Goal: Information Seeking & Learning: Compare options

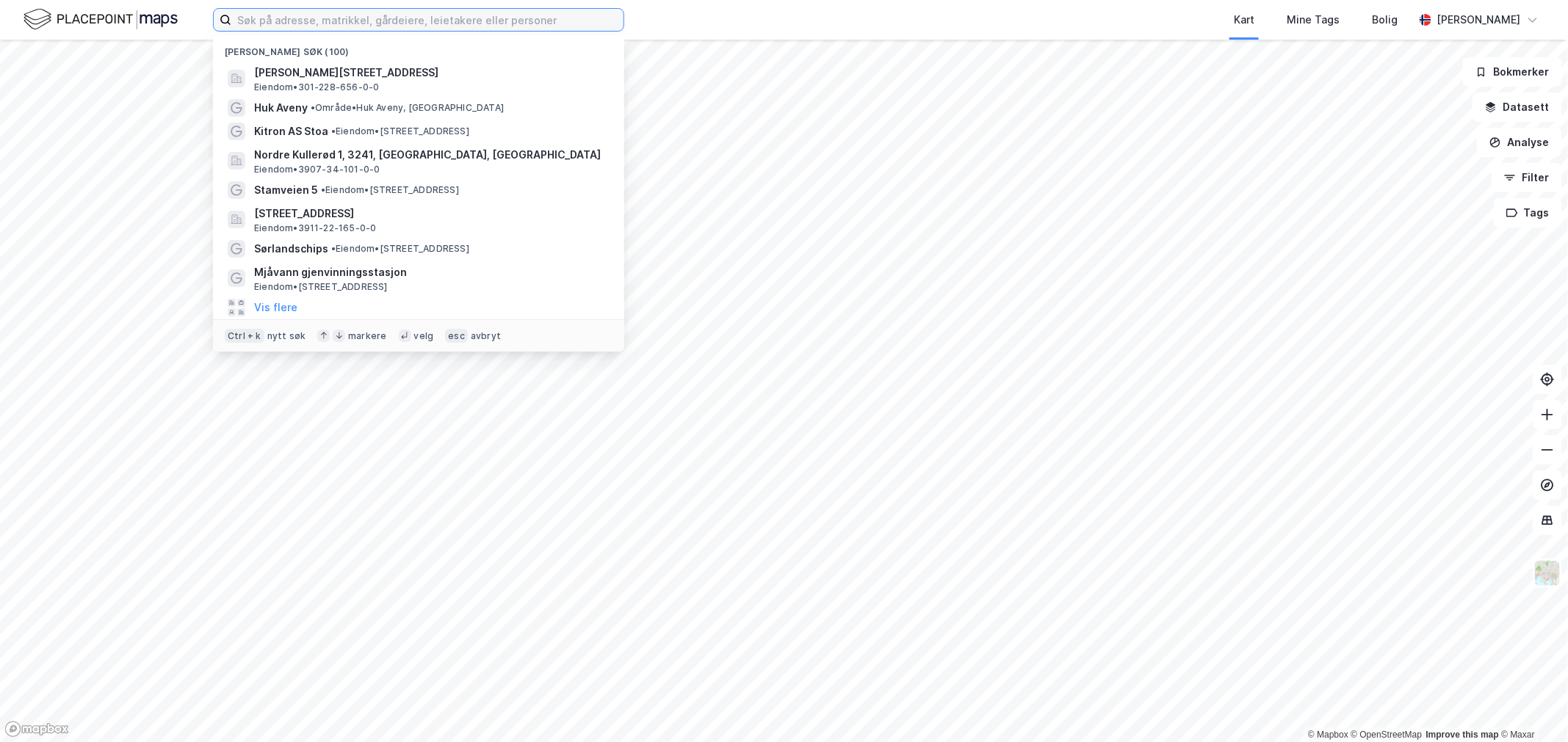
paste input "[STREET_ADDRESS]"
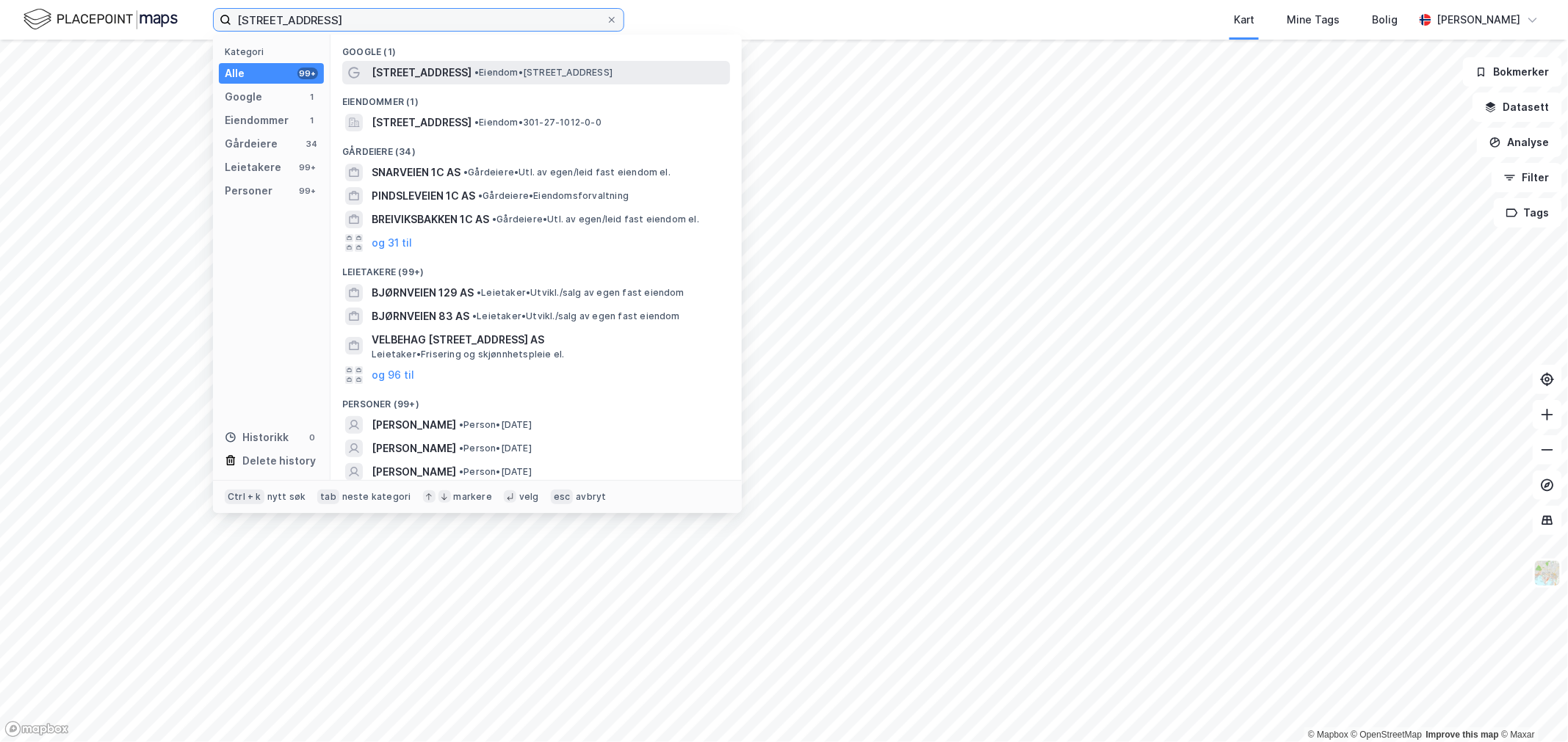
type input "[STREET_ADDRESS]"
click at [372, 64] on span "[STREET_ADDRESS]" at bounding box center [422, 72] width 100 height 17
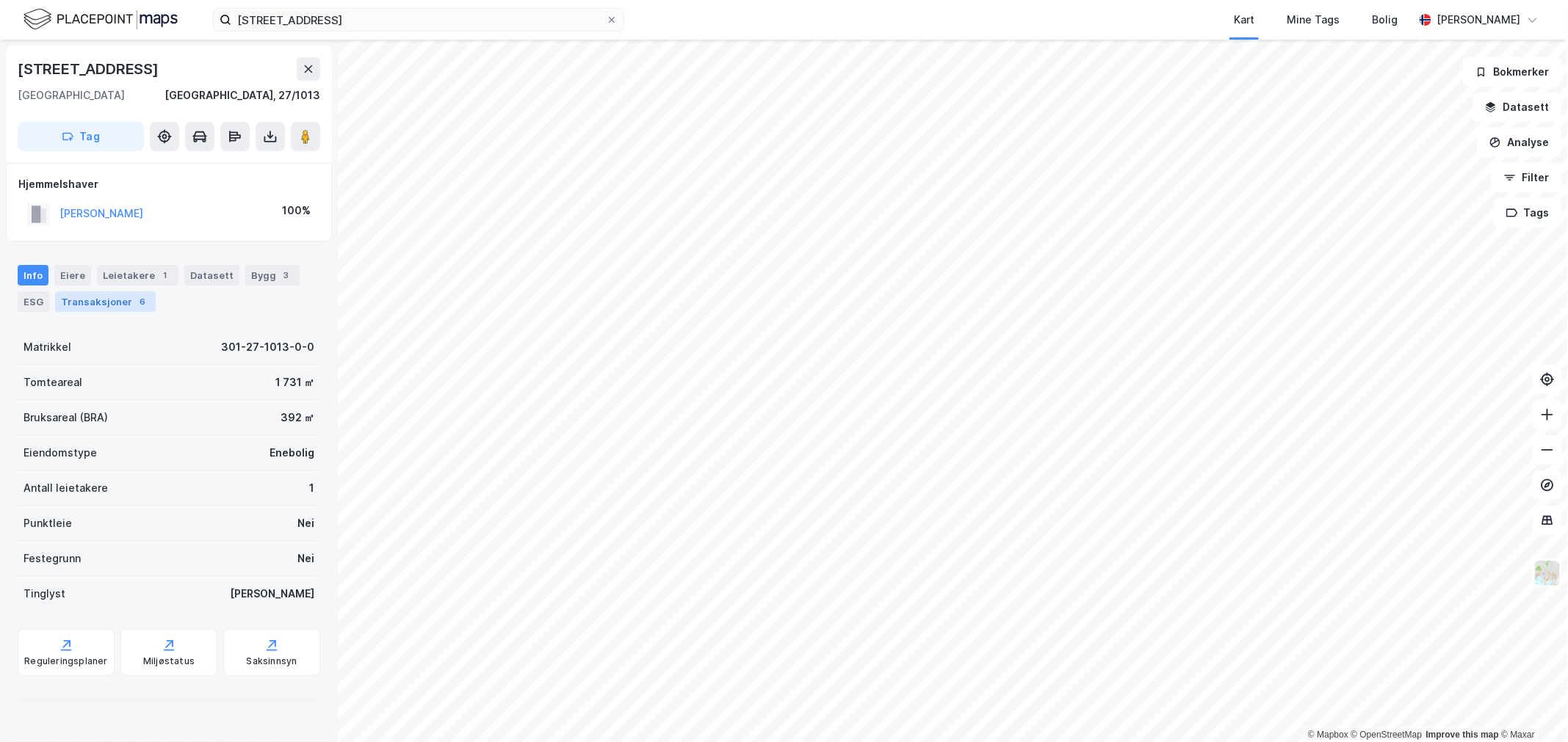
click at [119, 301] on div "Transaksjoner 6" at bounding box center [105, 301] width 101 height 21
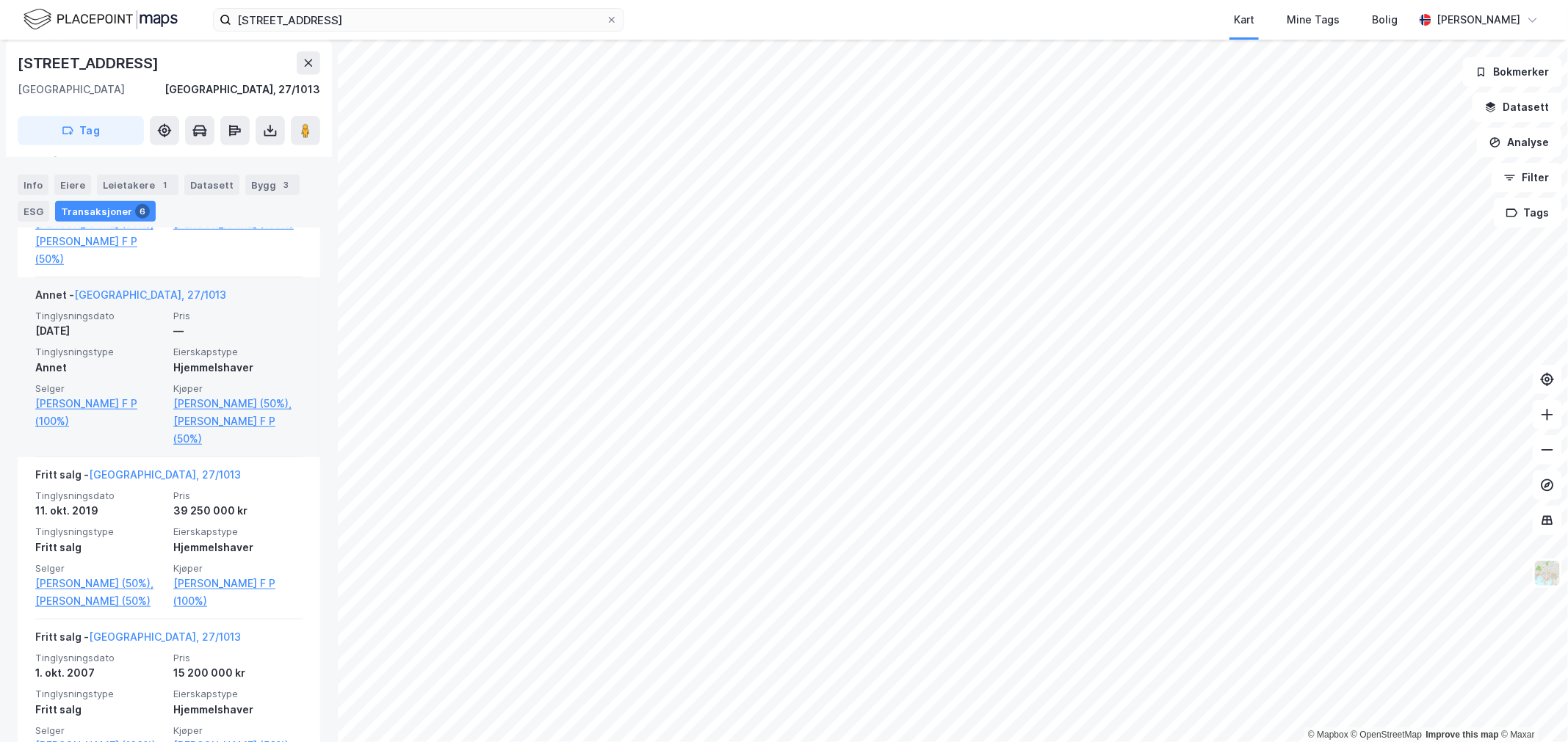
scroll to position [408, 0]
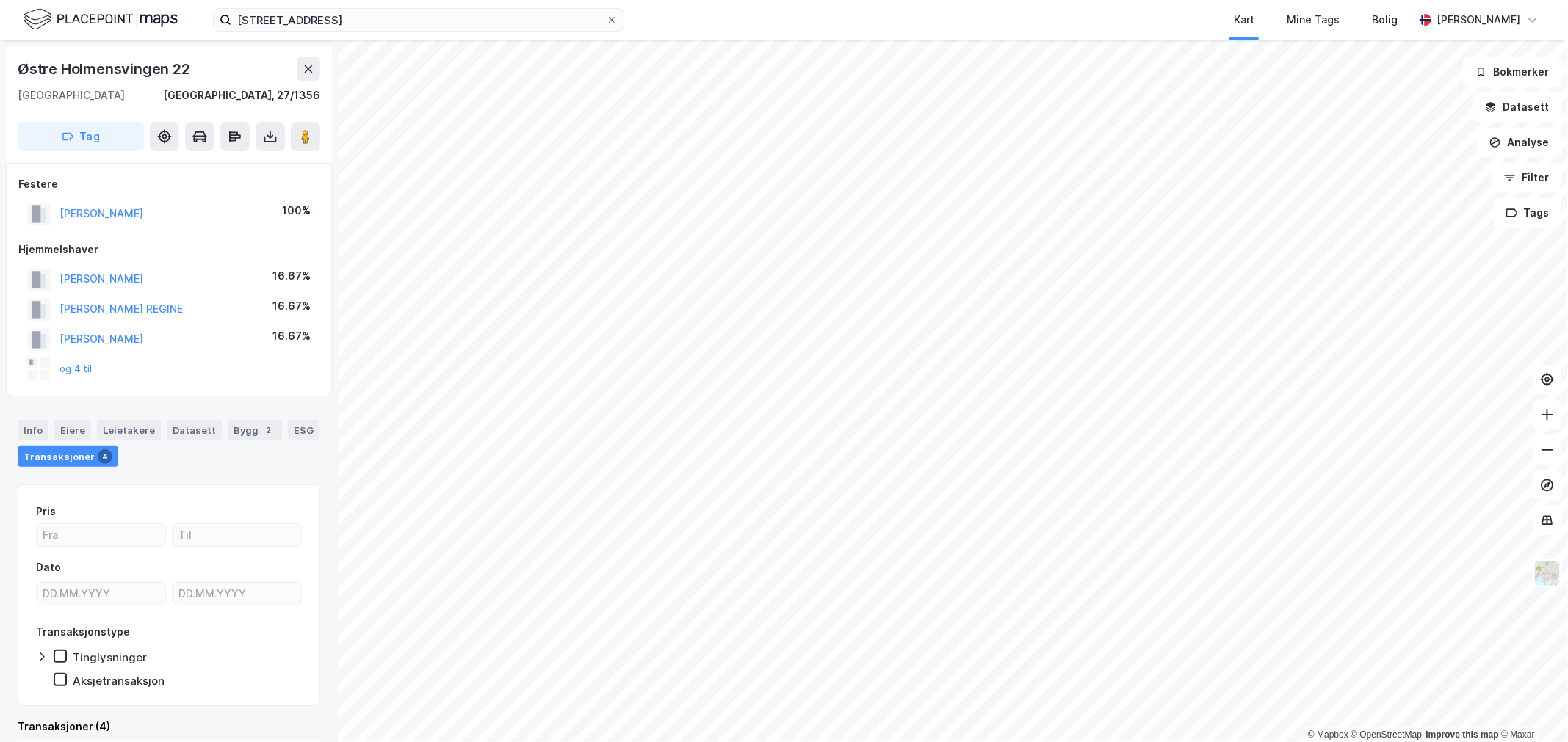
scroll to position [16, 0]
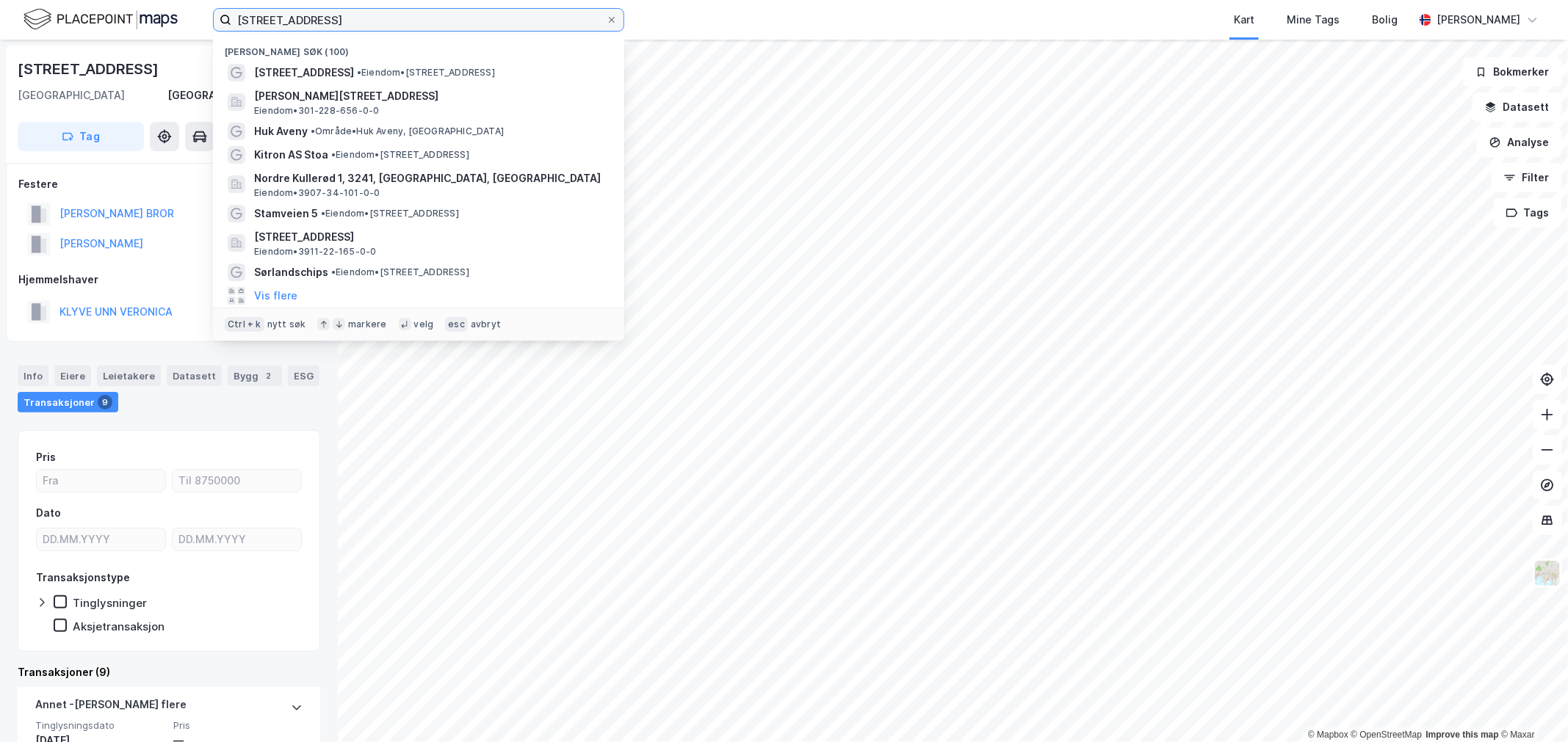
click at [434, 15] on input "[STREET_ADDRESS]" at bounding box center [419, 20] width 374 height 22
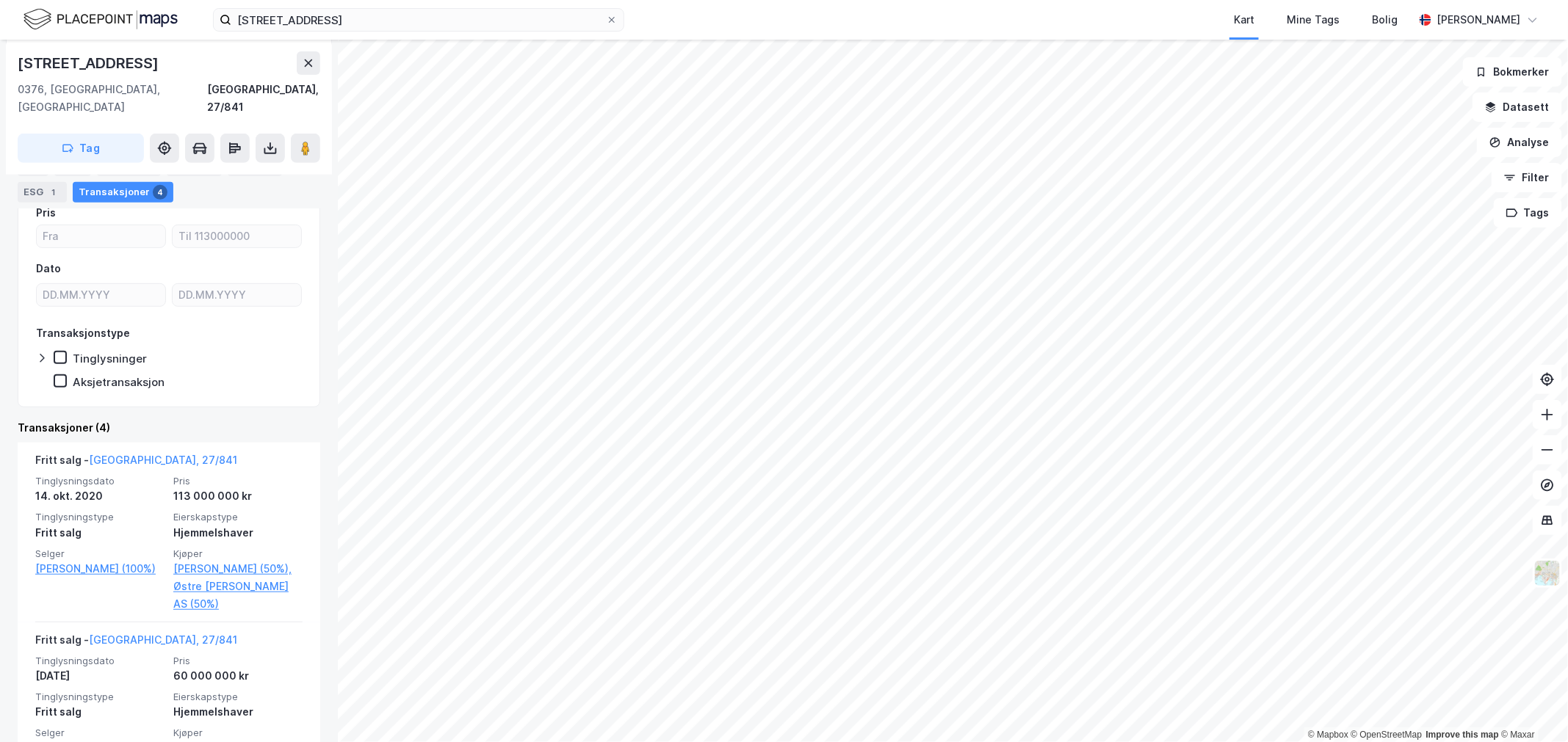
scroll to position [326, 0]
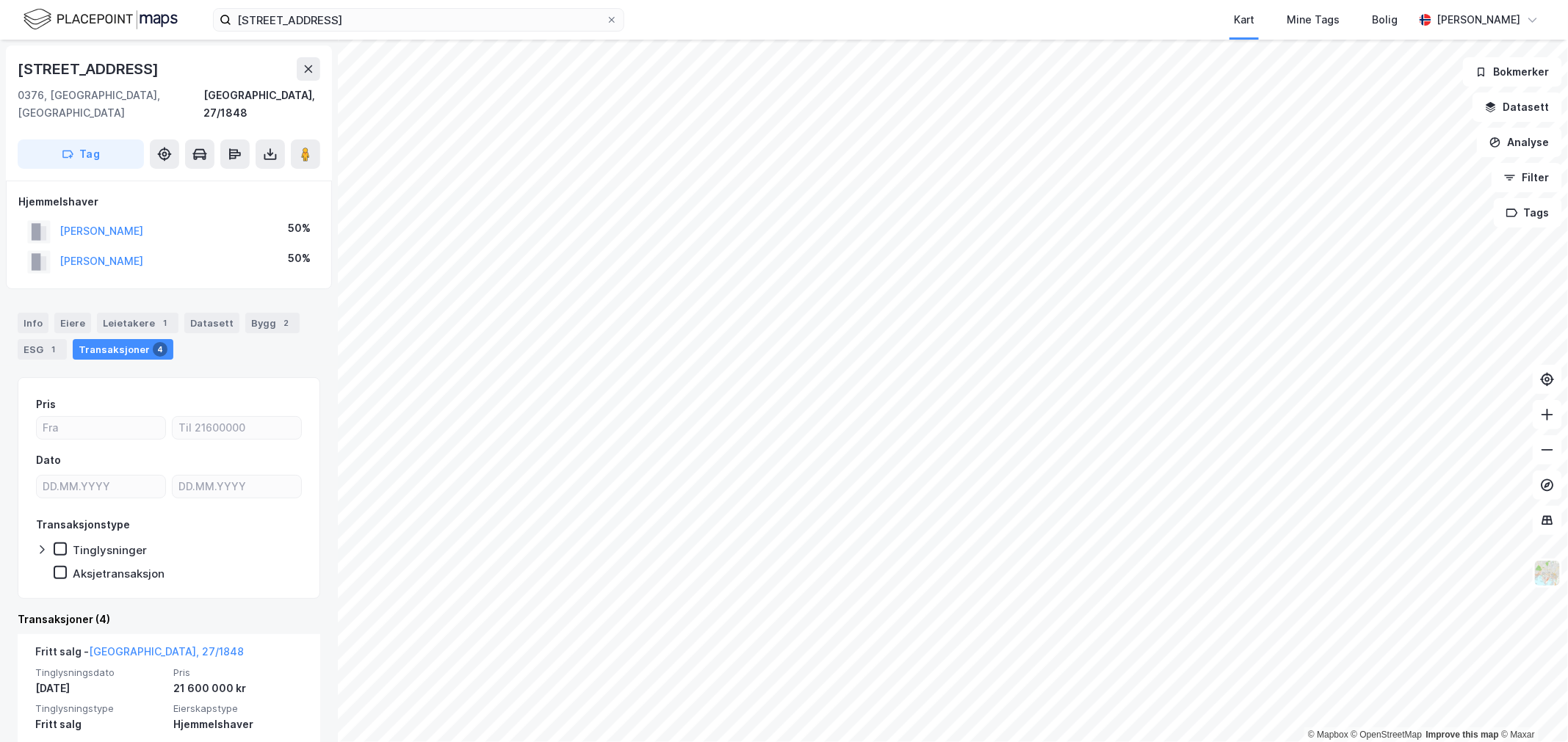
scroll to position [81, 0]
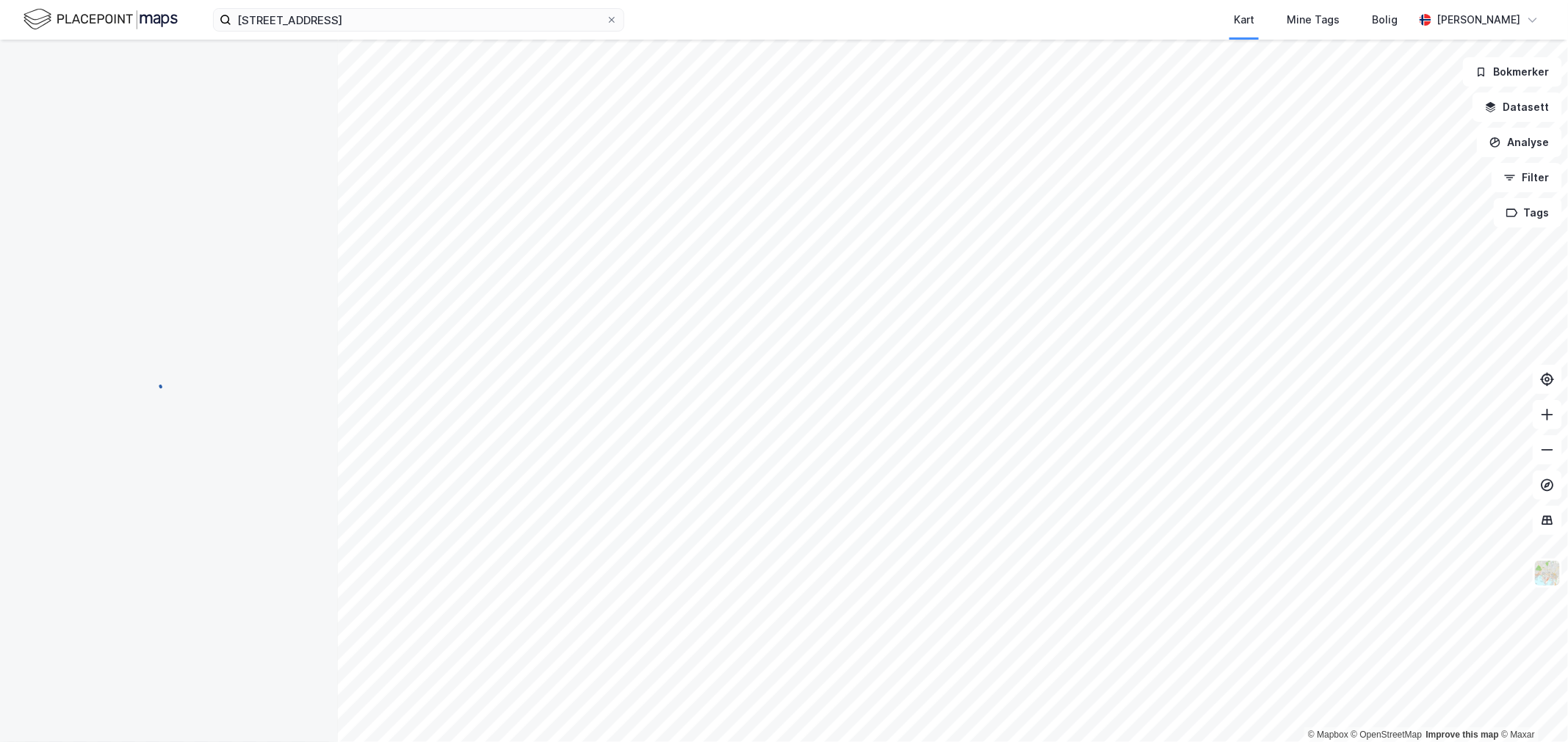
scroll to position [2, 0]
